Goal: Task Accomplishment & Management: Manage account settings

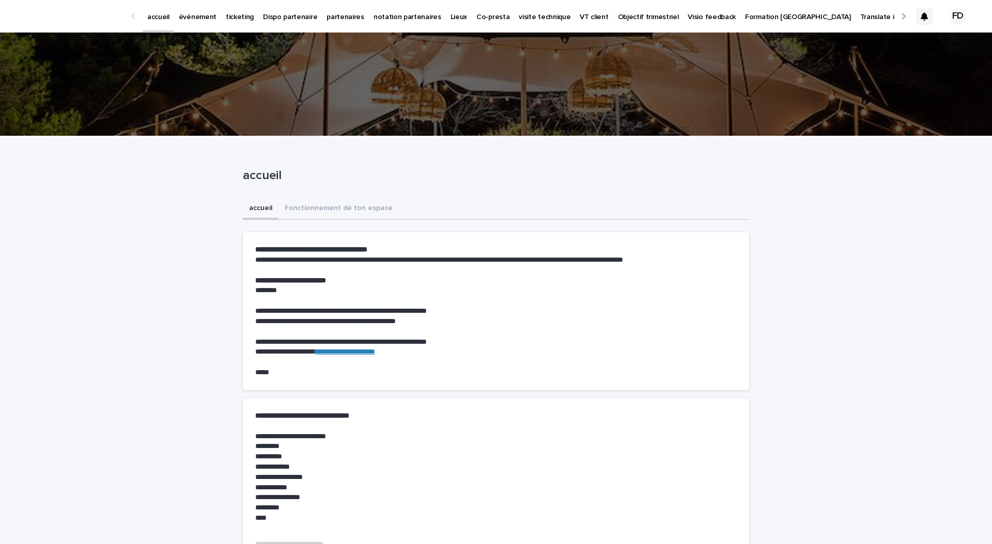
click at [175, 18] on div "événement" at bounding box center [197, 11] width 47 height 22
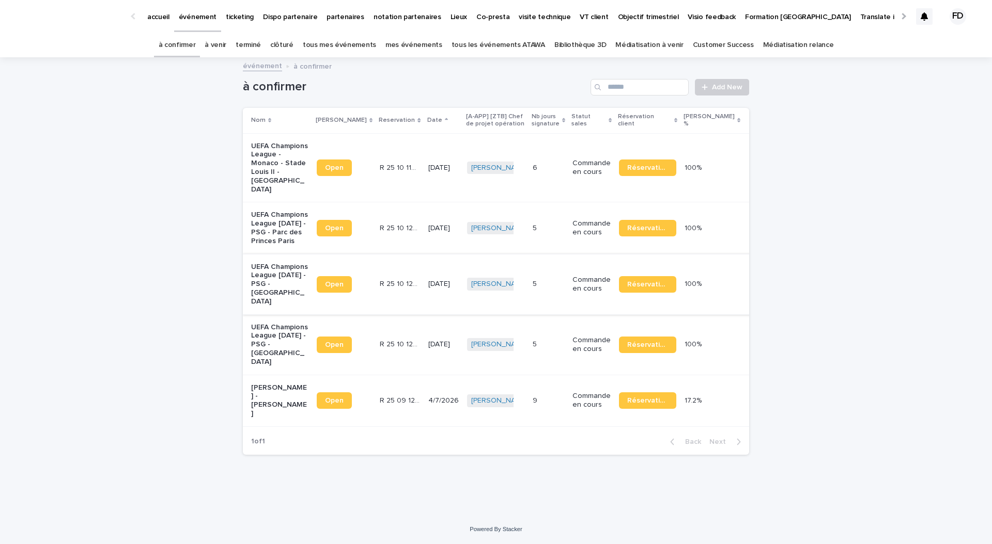
scroll to position [28, 0]
click at [591, 389] on p "Commande en cours" at bounding box center [591, 401] width 38 height 18
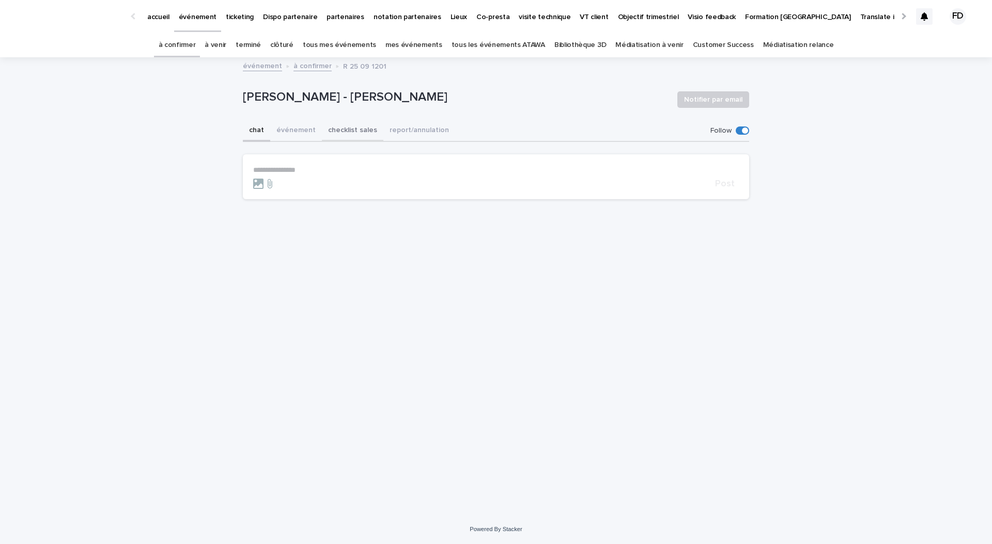
click at [296, 134] on button "événement" at bounding box center [296, 131] width 52 height 22
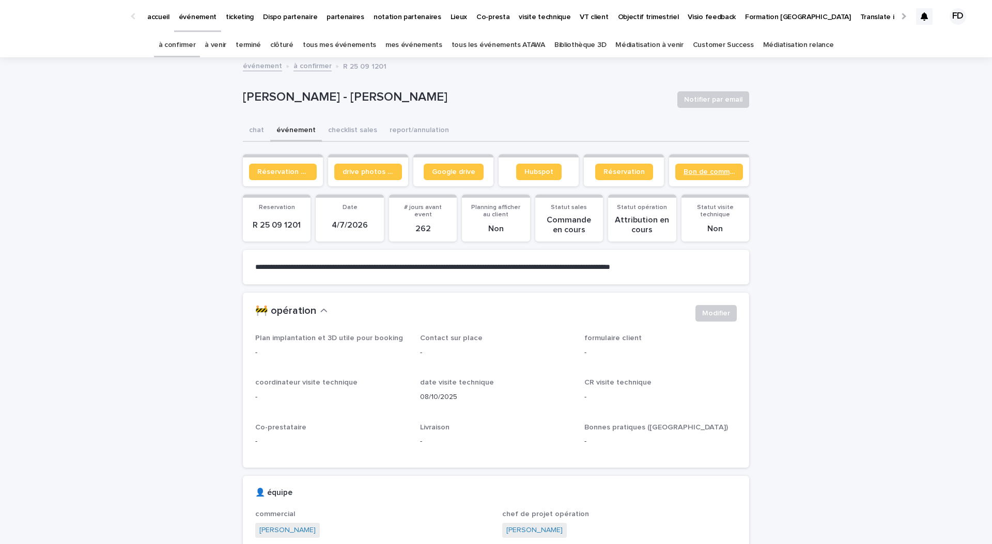
click at [711, 169] on span "Bon de commande" at bounding box center [708, 171] width 51 height 7
click at [710, 173] on span "Bon de commande" at bounding box center [708, 171] width 51 height 7
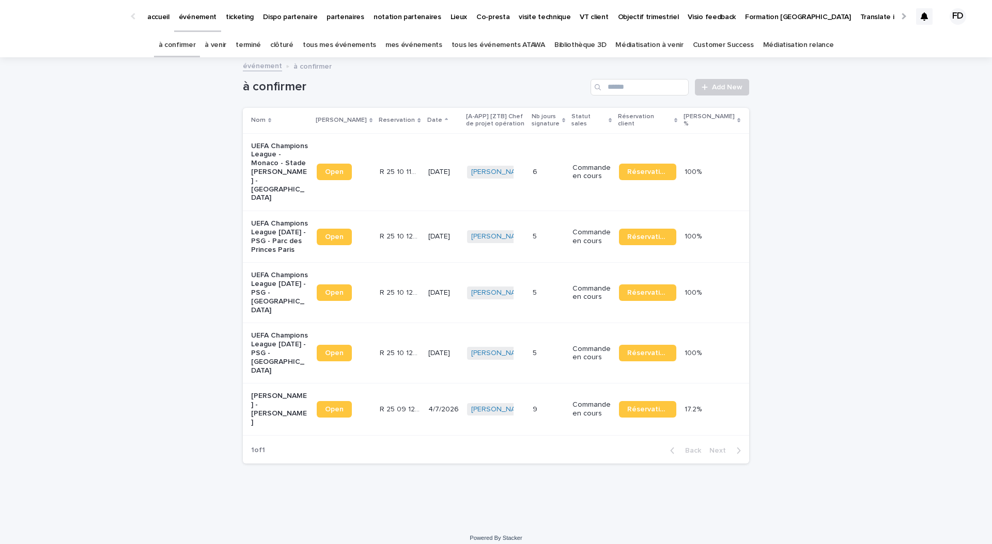
click at [218, 45] on div "à venir" at bounding box center [215, 45] width 31 height 24
click at [226, 43] on link "à venir" at bounding box center [216, 45] width 22 height 24
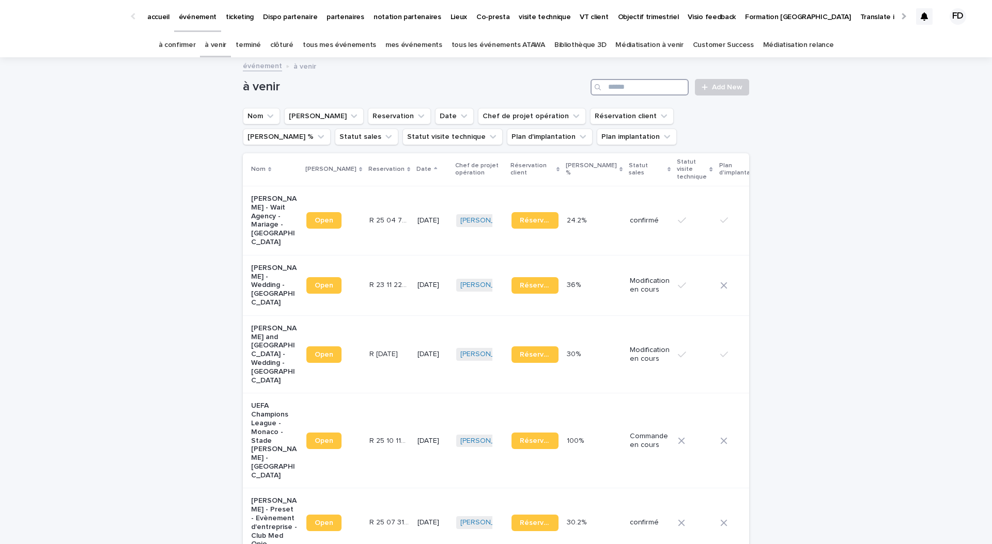
click at [643, 89] on input "Search" at bounding box center [639, 87] width 98 height 17
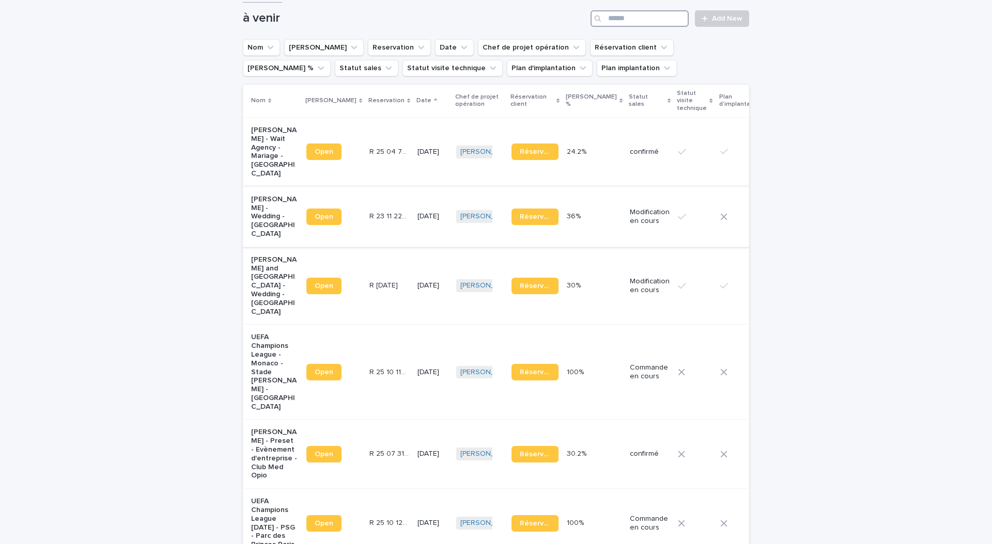
scroll to position [74, 0]
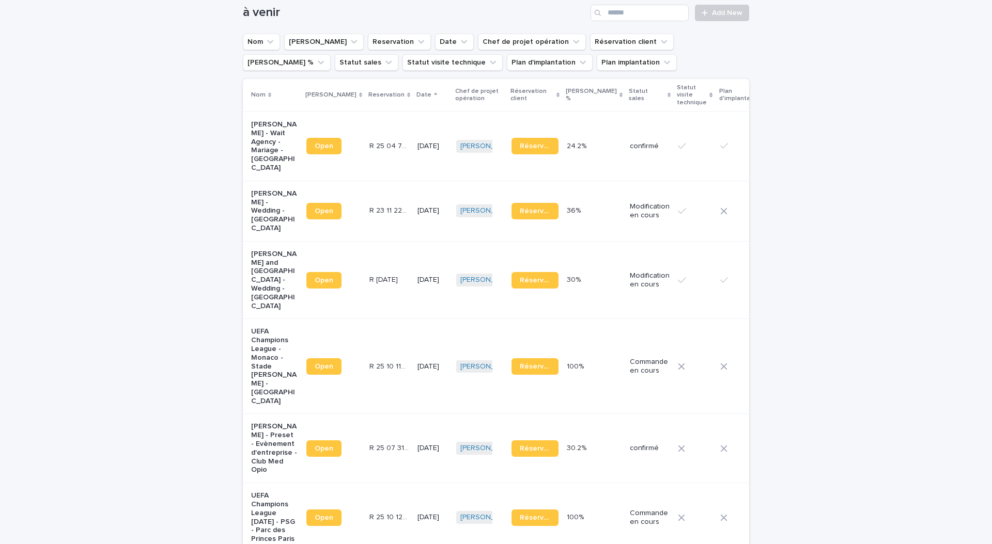
click at [413, 414] on td "[DATE]" at bounding box center [432, 448] width 39 height 69
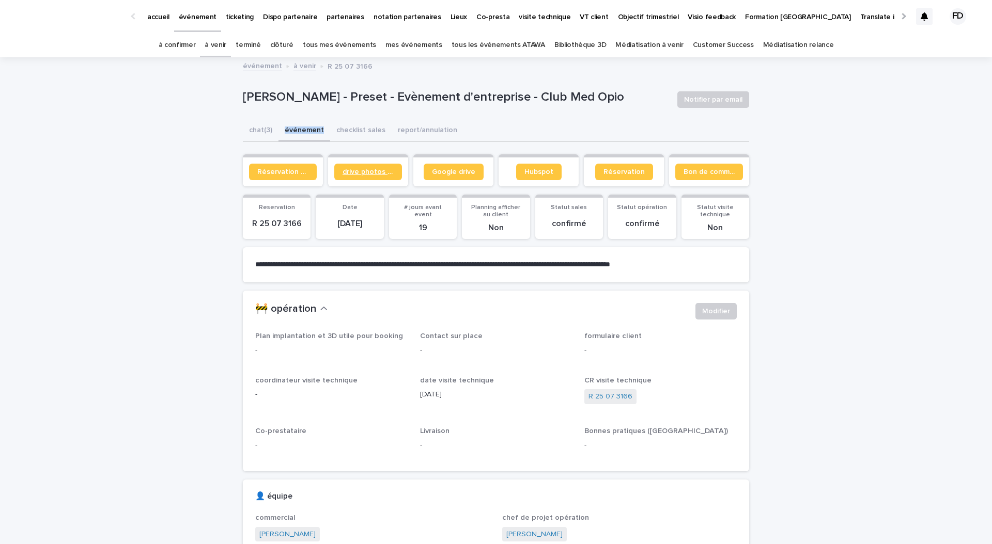
click at [366, 173] on span "drive photos coordinateur" at bounding box center [367, 171] width 51 height 7
click at [373, 170] on span "drive photos coordinateur" at bounding box center [367, 171] width 51 height 7
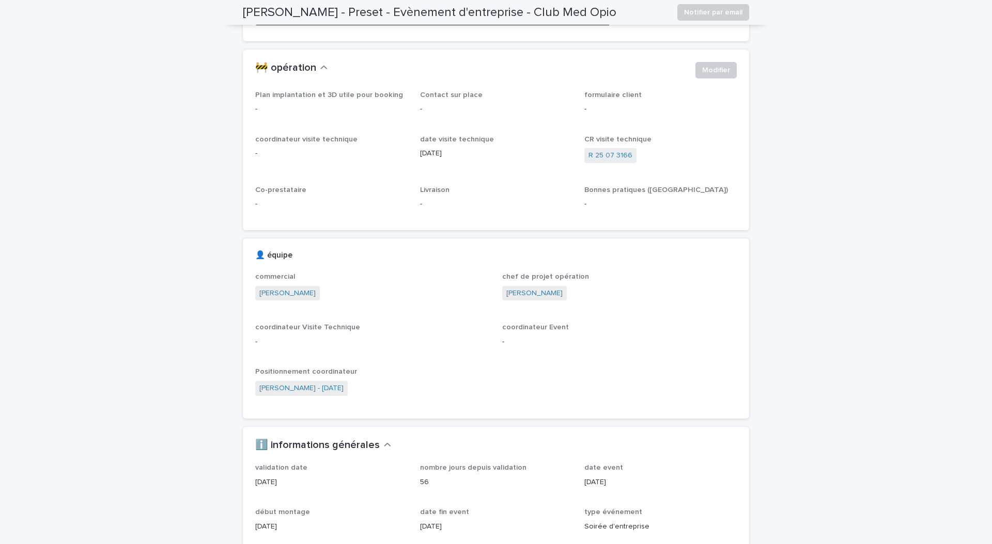
scroll to position [256, 0]
